Goal: Find specific page/section: Find specific page/section

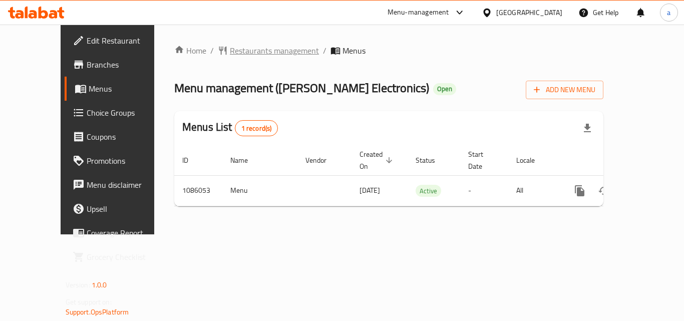
click at [236, 45] on span "Restaurants management" at bounding box center [274, 51] width 89 height 12
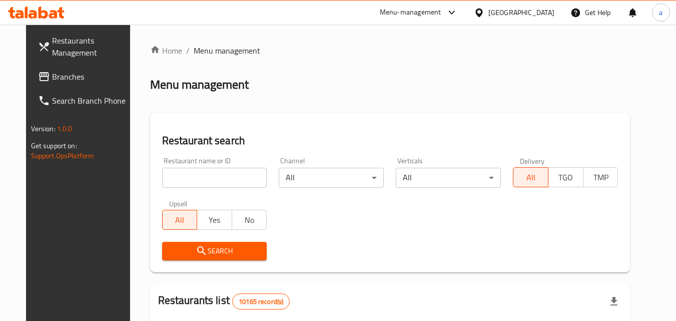
click at [534, 9] on div at bounding box center [338, 160] width 676 height 321
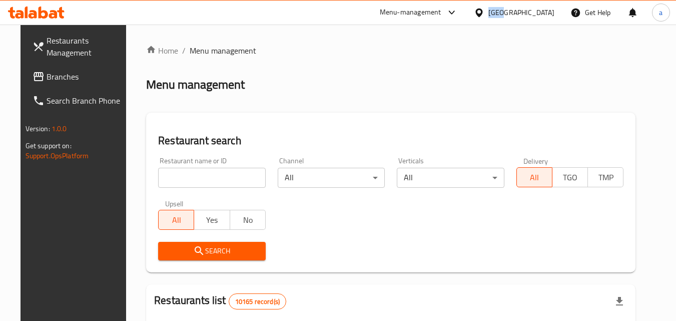
click at [489, 9] on div at bounding box center [481, 12] width 15 height 11
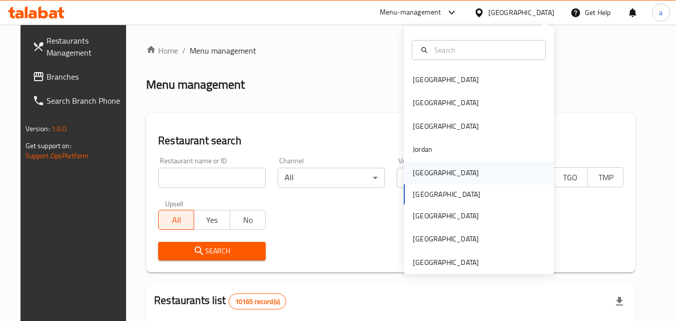
click at [430, 173] on div "[GEOGRAPHIC_DATA]" at bounding box center [446, 172] width 82 height 23
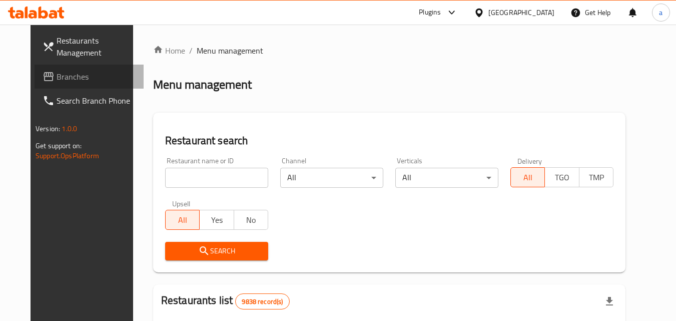
click at [57, 77] on span "Branches" at bounding box center [96, 77] width 79 height 12
